Goal: Obtain resource: Download file/media

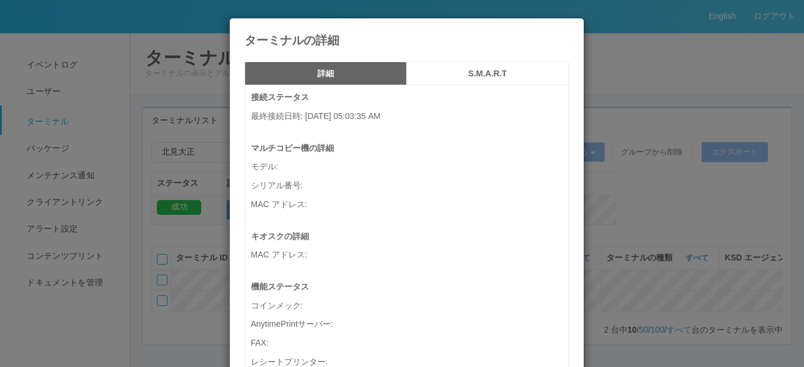
scroll to position [693, 0]
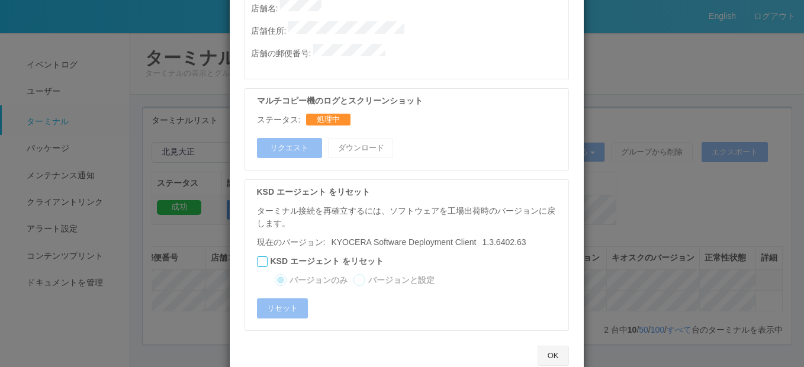
click at [557, 340] on div "OK" at bounding box center [407, 356] width 342 height 32
click at [543, 346] on button "OK" at bounding box center [553, 356] width 31 height 20
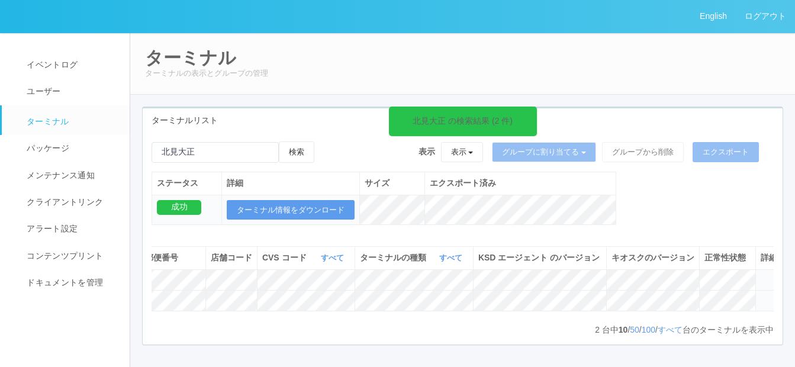
click at [761, 296] on icon at bounding box center [761, 296] width 0 height 0
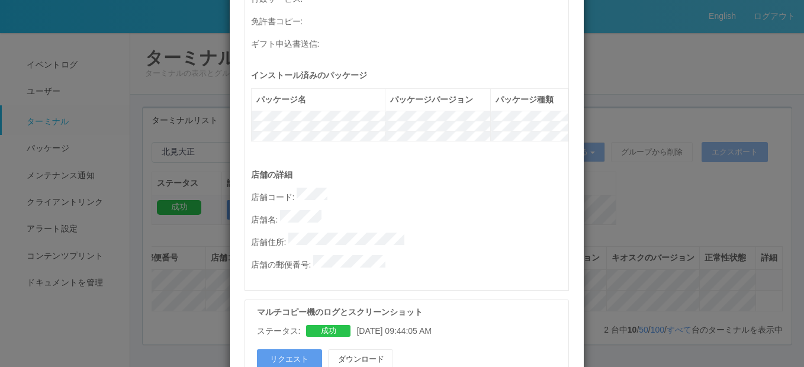
scroll to position [533, 0]
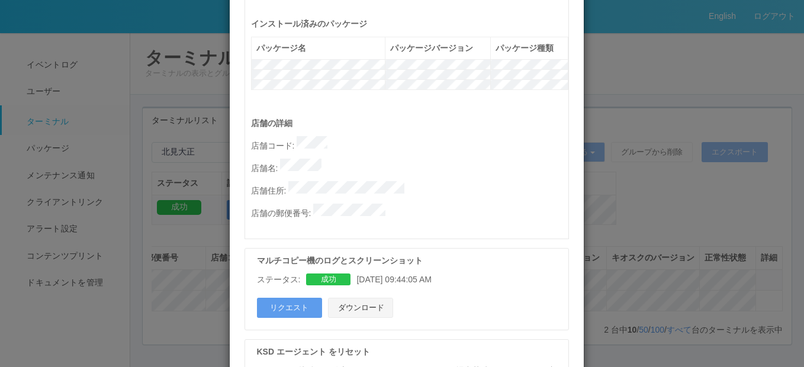
click at [362, 298] on button "ダウンロード" at bounding box center [360, 308] width 65 height 20
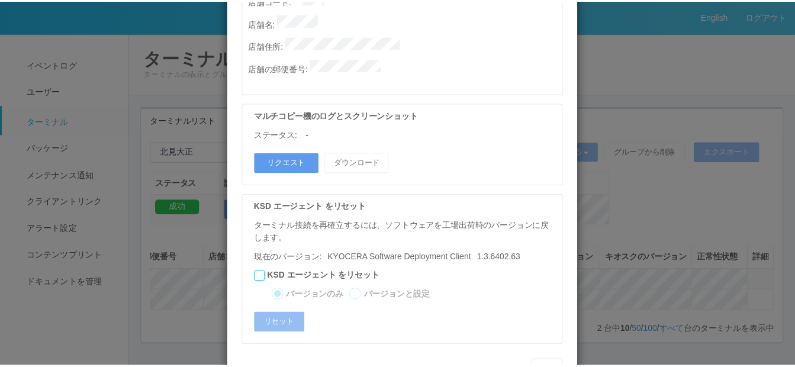
scroll to position [693, 0]
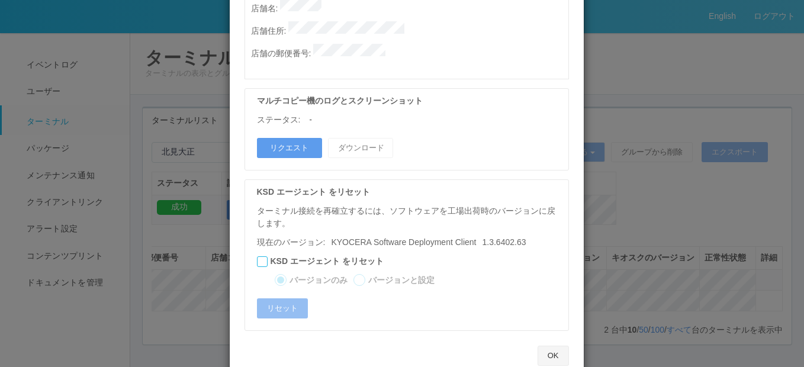
click at [545, 346] on button "OK" at bounding box center [553, 356] width 31 height 20
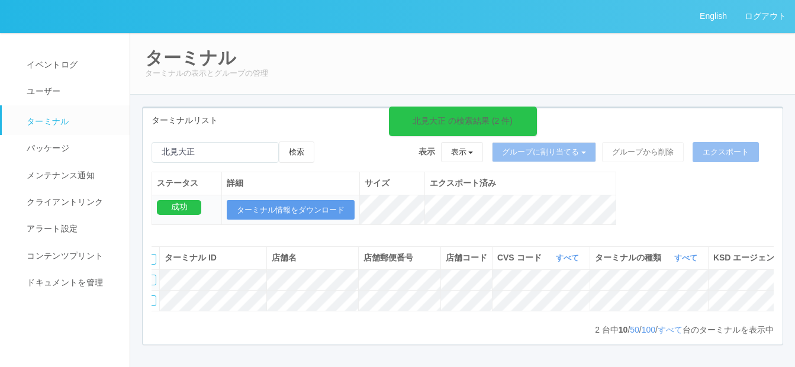
scroll to position [0, 0]
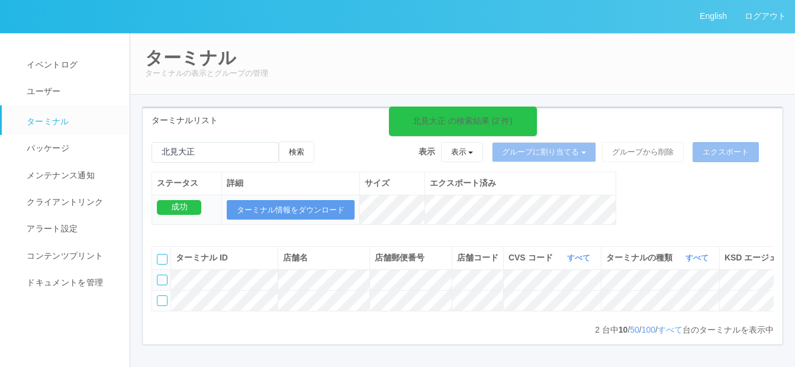
click at [515, 69] on p "ターミナルの表示とグループの管理" at bounding box center [463, 74] width 636 height 12
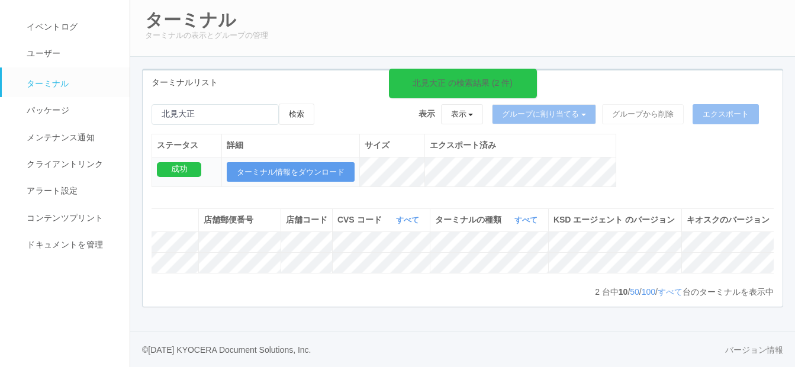
scroll to position [0, 255]
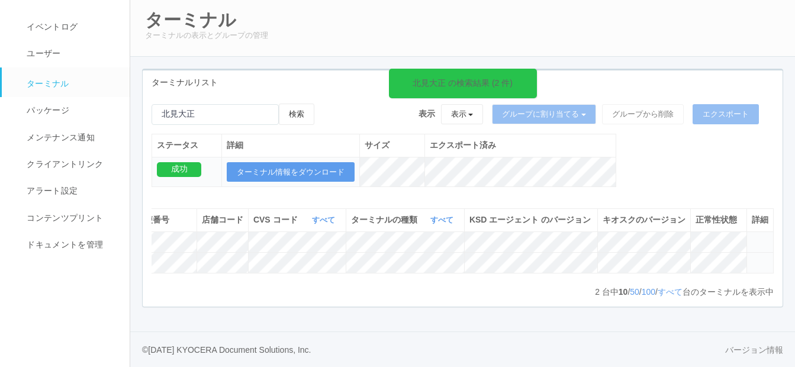
click at [752, 258] on icon at bounding box center [752, 258] width 0 height 0
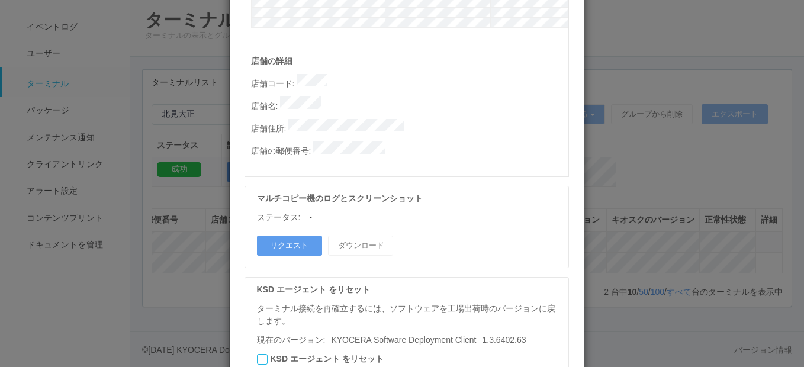
scroll to position [652, 0]
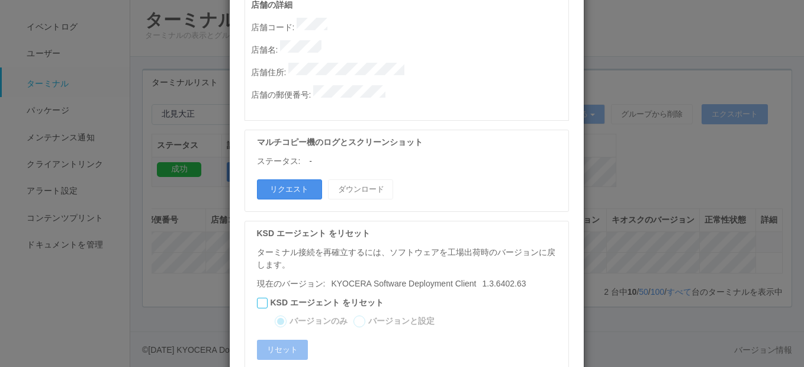
click at [284, 179] on button "リクエスト" at bounding box center [289, 189] width 65 height 20
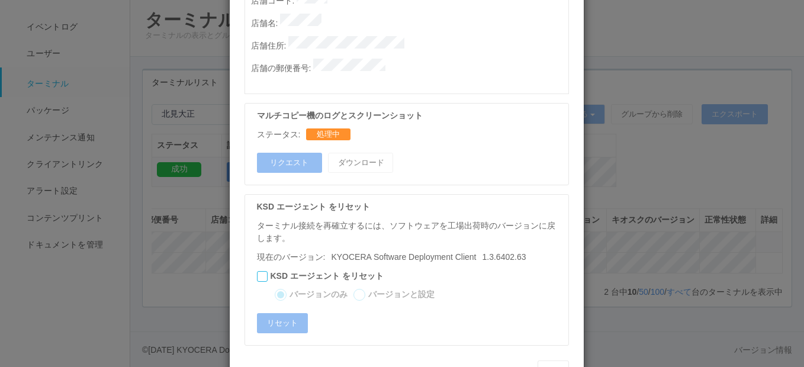
scroll to position [693, 0]
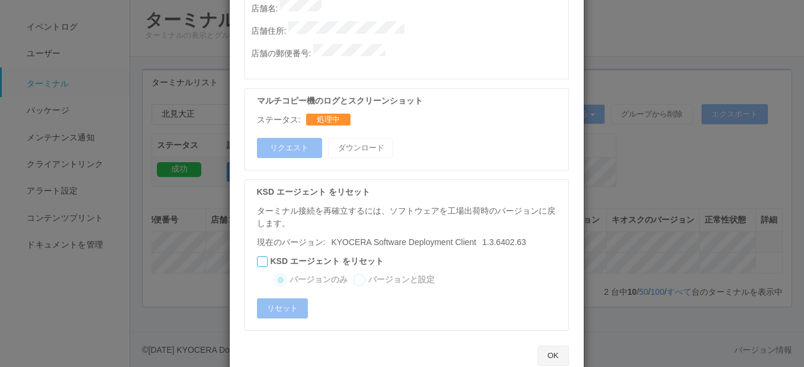
click at [544, 346] on button "OK" at bounding box center [553, 356] width 31 height 20
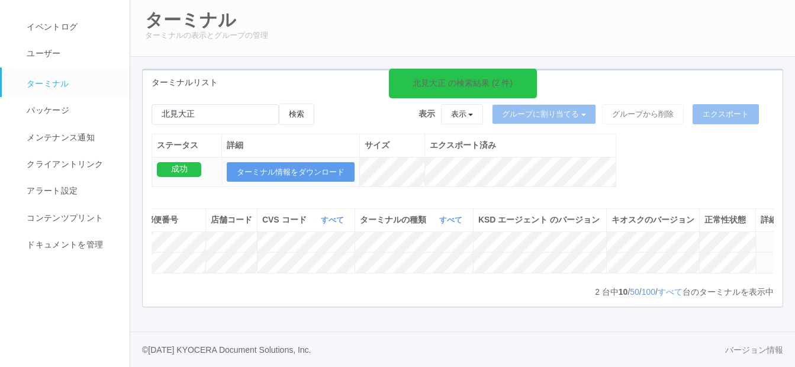
click at [761, 258] on icon at bounding box center [761, 258] width 0 height 0
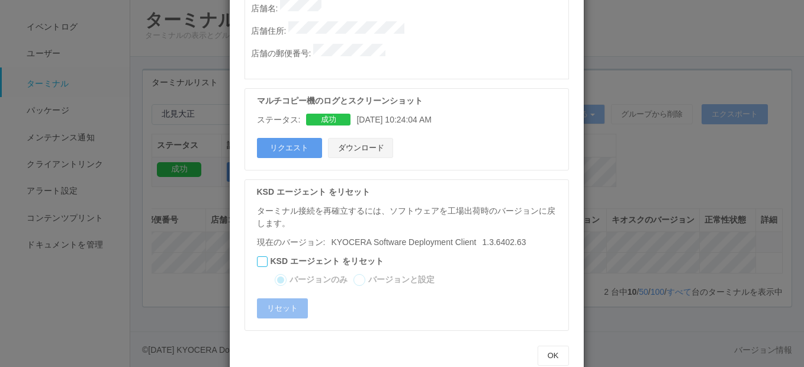
click at [348, 138] on button "ダウンロード" at bounding box center [360, 148] width 65 height 20
click at [547, 346] on button "OK" at bounding box center [553, 356] width 31 height 20
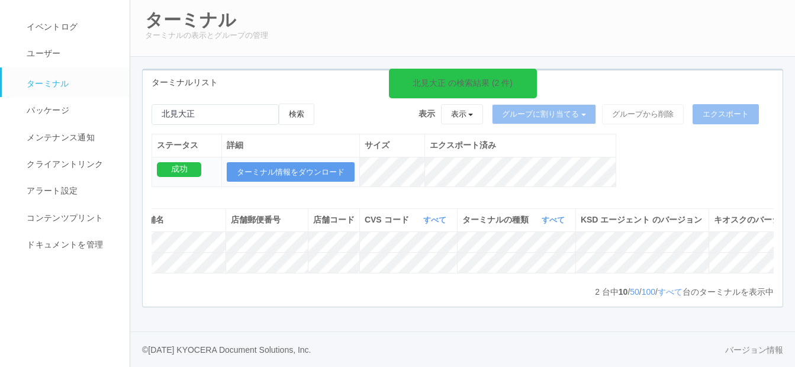
scroll to position [0, 0]
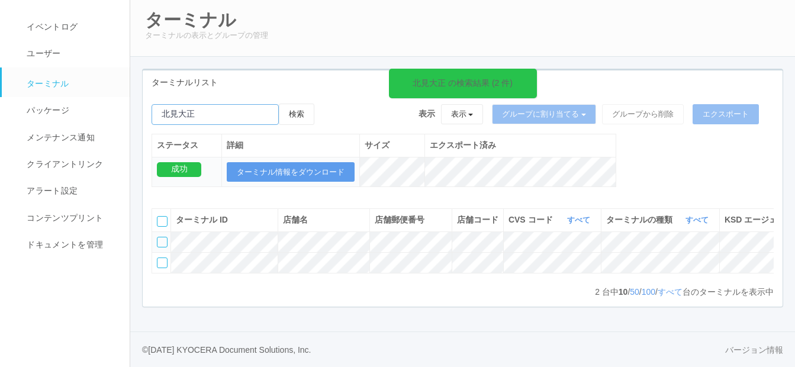
click at [209, 104] on input "emailSearch" at bounding box center [215, 114] width 127 height 21
paste input "[GEOGRAPHIC_DATA][PERSON_NAME]"
drag, startPoint x: 196, startPoint y: 77, endPoint x: 154, endPoint y: 83, distance: 42.5
click at [154, 104] on input "emailSearch" at bounding box center [215, 114] width 127 height 21
type input "原町[PERSON_NAME]"
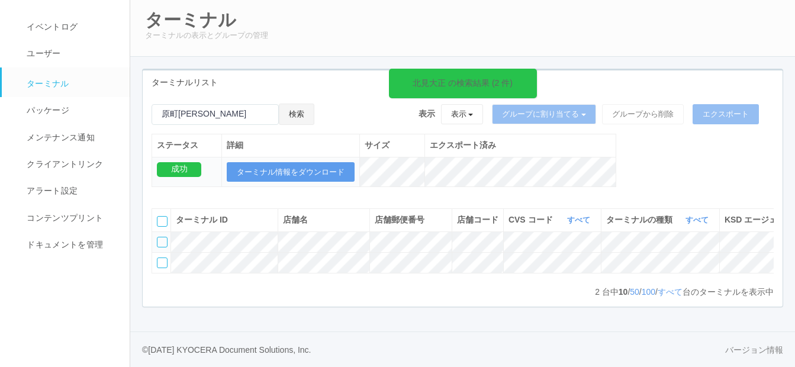
click at [306, 104] on button "検索" at bounding box center [297, 114] width 36 height 21
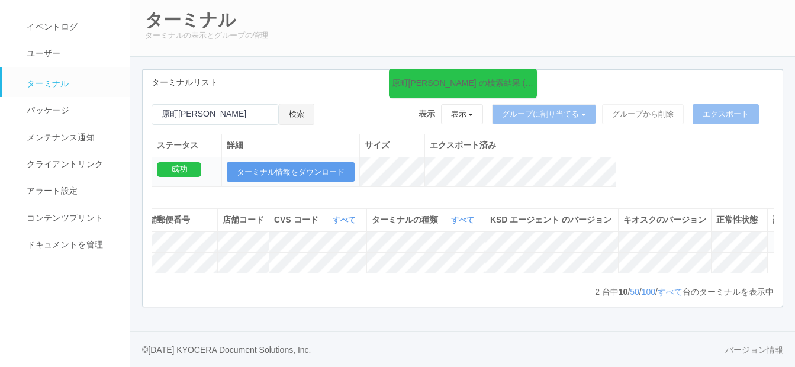
scroll to position [0, 255]
